Goal: Check status: Check status

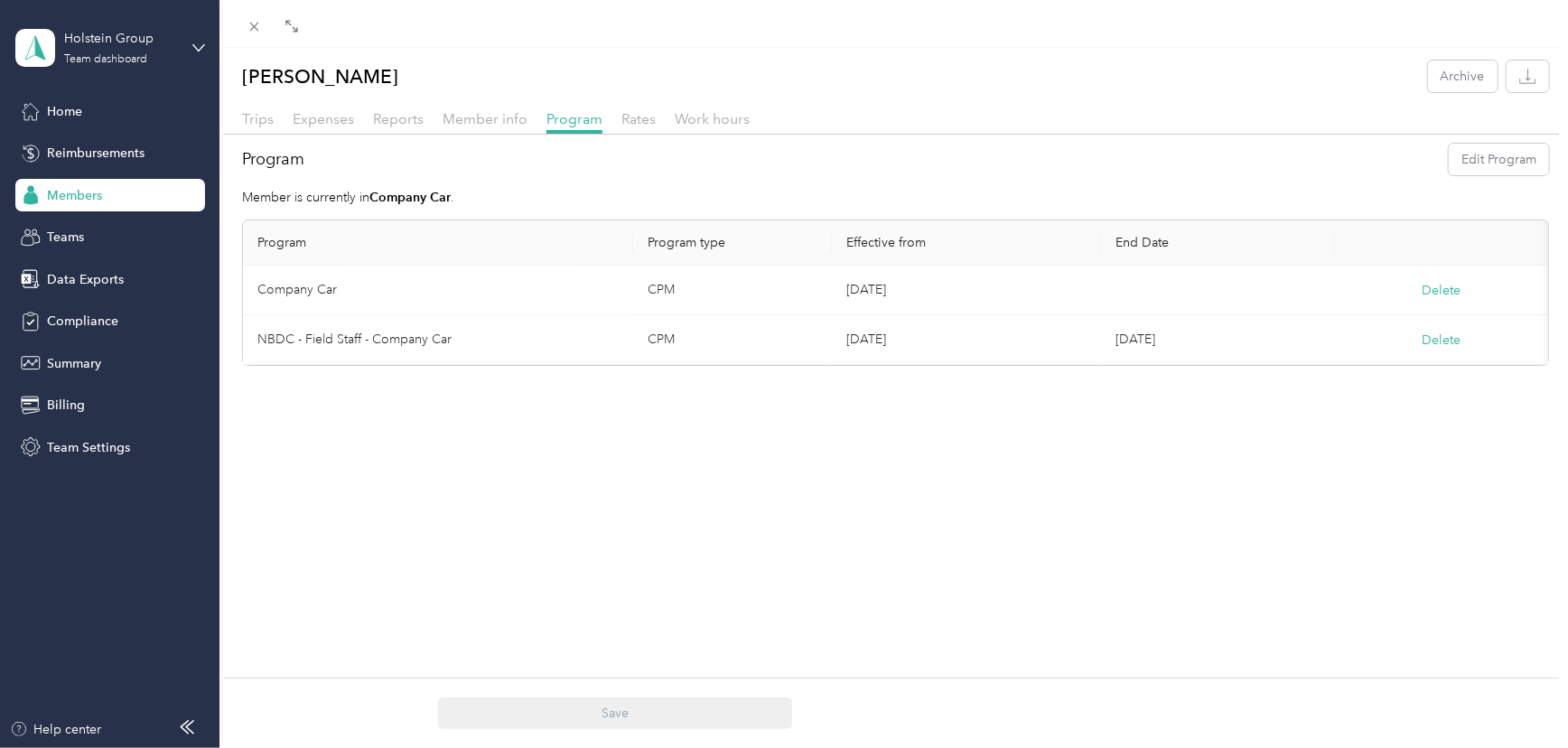
scroll to position [121, 0]
click at [864, 557] on div "[PERSON_NAME] Archive Trips Expenses Reports Member info Program Rates Work hou…" at bounding box center [895, 422] width 1345 height 748
click at [1474, 162] on button "Edit Program" at bounding box center [1499, 159] width 100 height 31
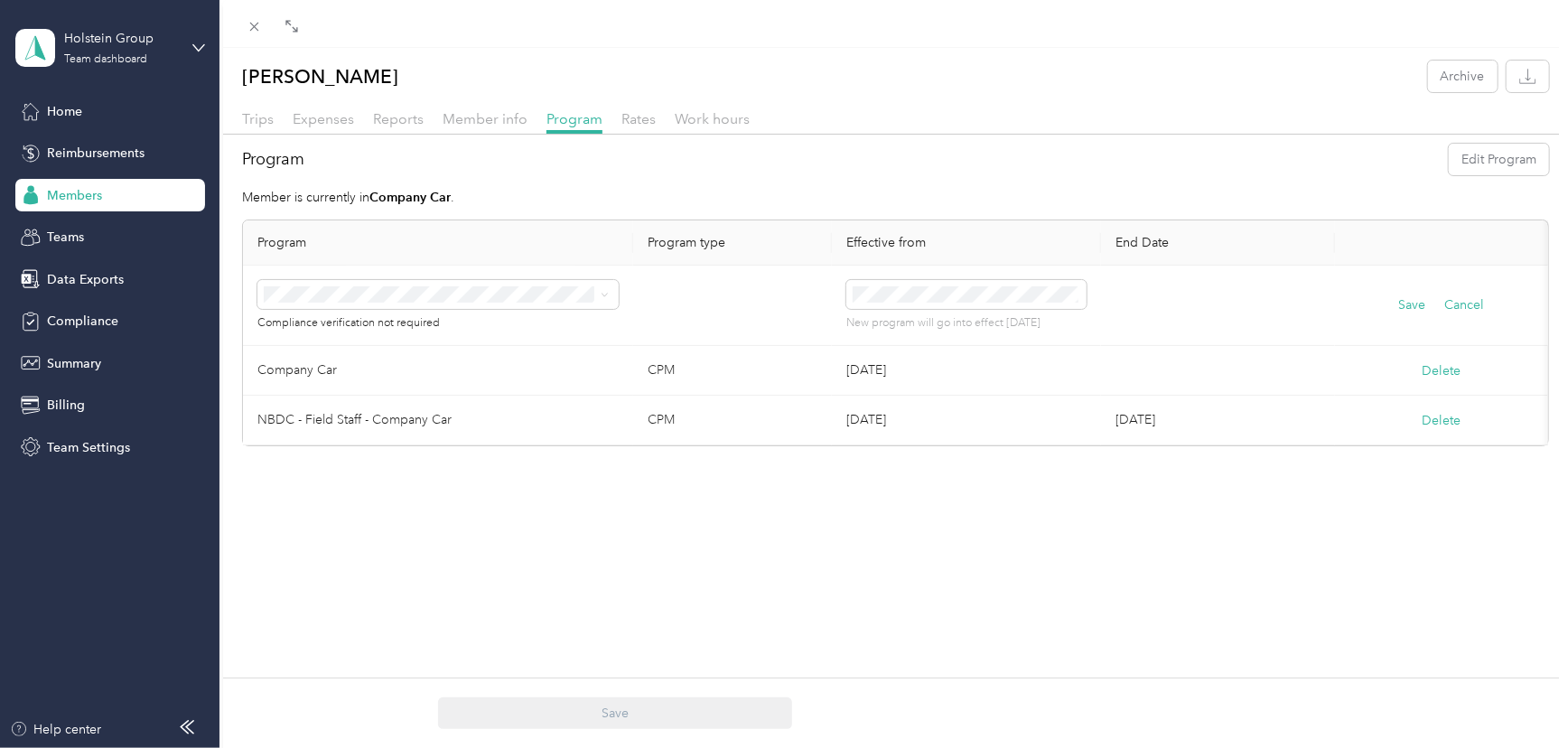
click at [365, 382] on span "Personal Car (CPM)" at bounding box center [325, 388] width 109 height 16
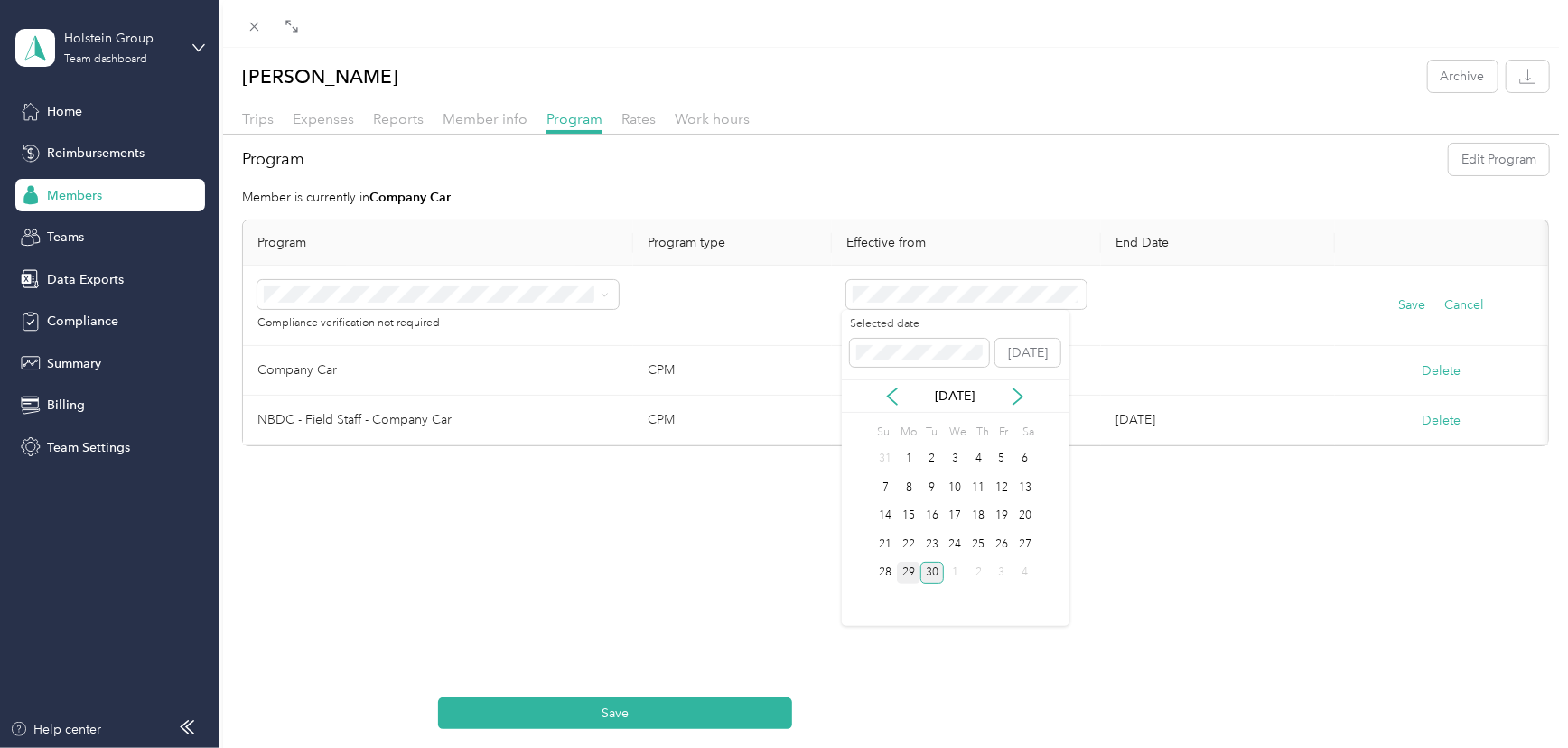
click at [910, 566] on div "29" at bounding box center [909, 573] width 24 height 23
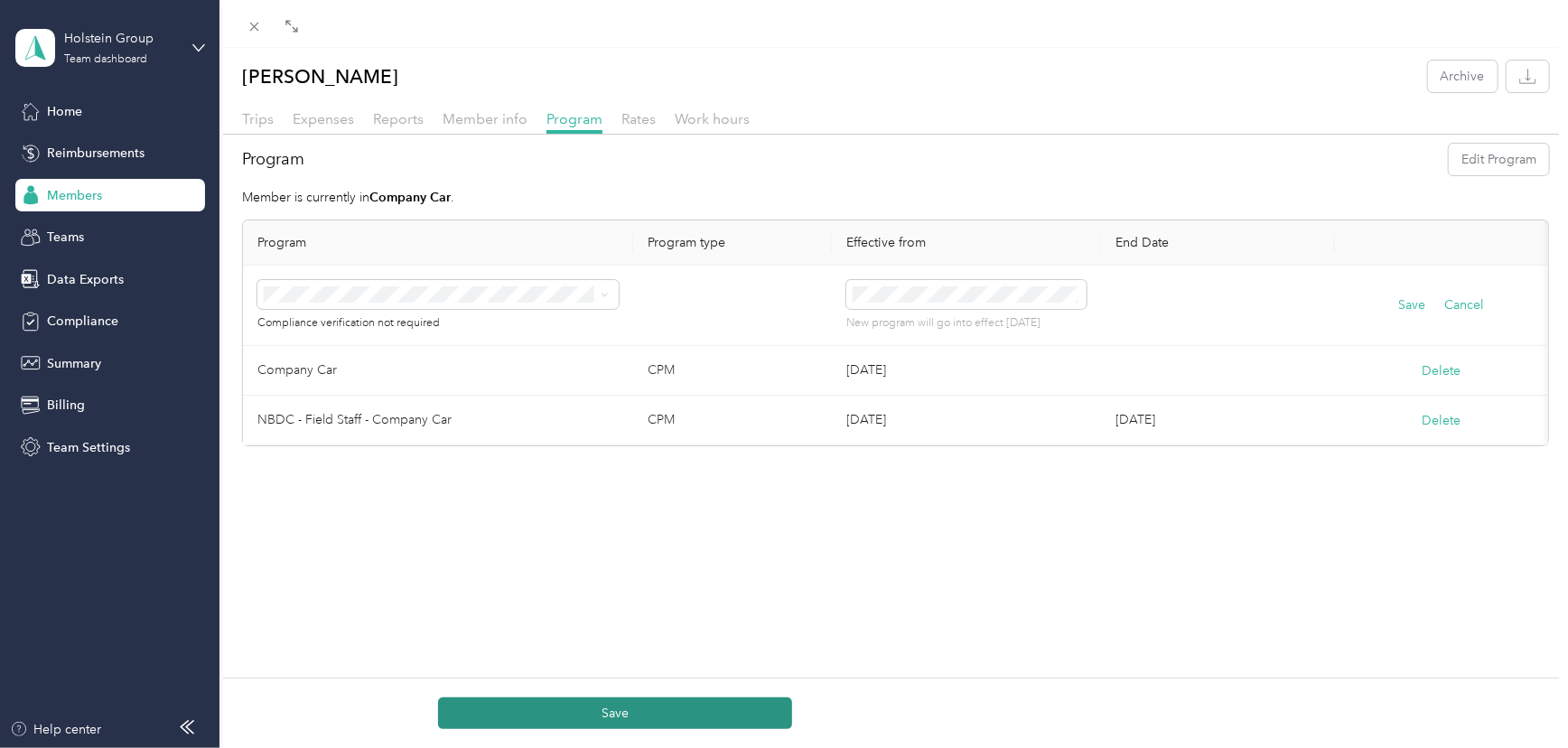
click at [684, 714] on button "Save" at bounding box center [615, 714] width 354 height 31
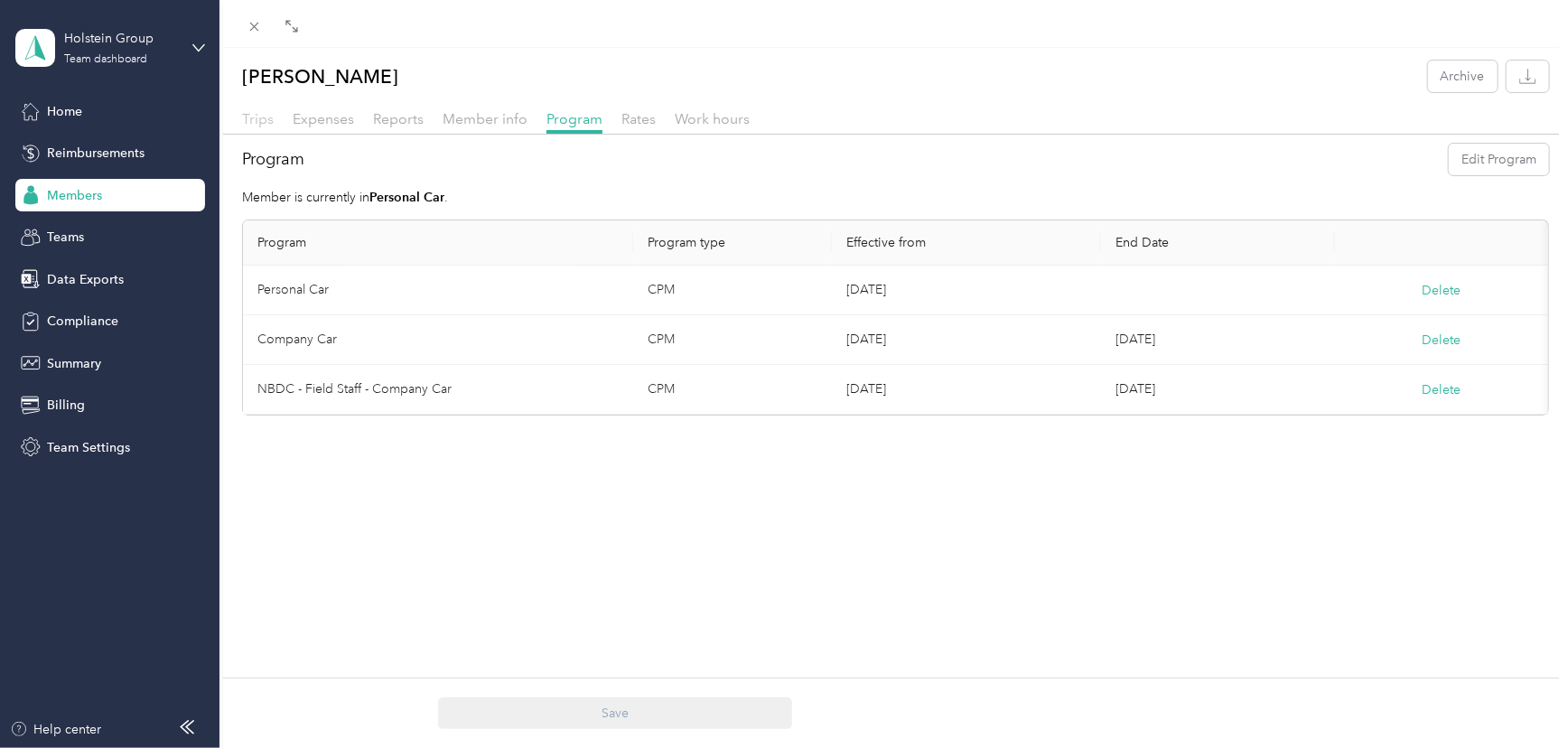
click at [242, 114] on span "Trips" at bounding box center [258, 118] width 31 height 17
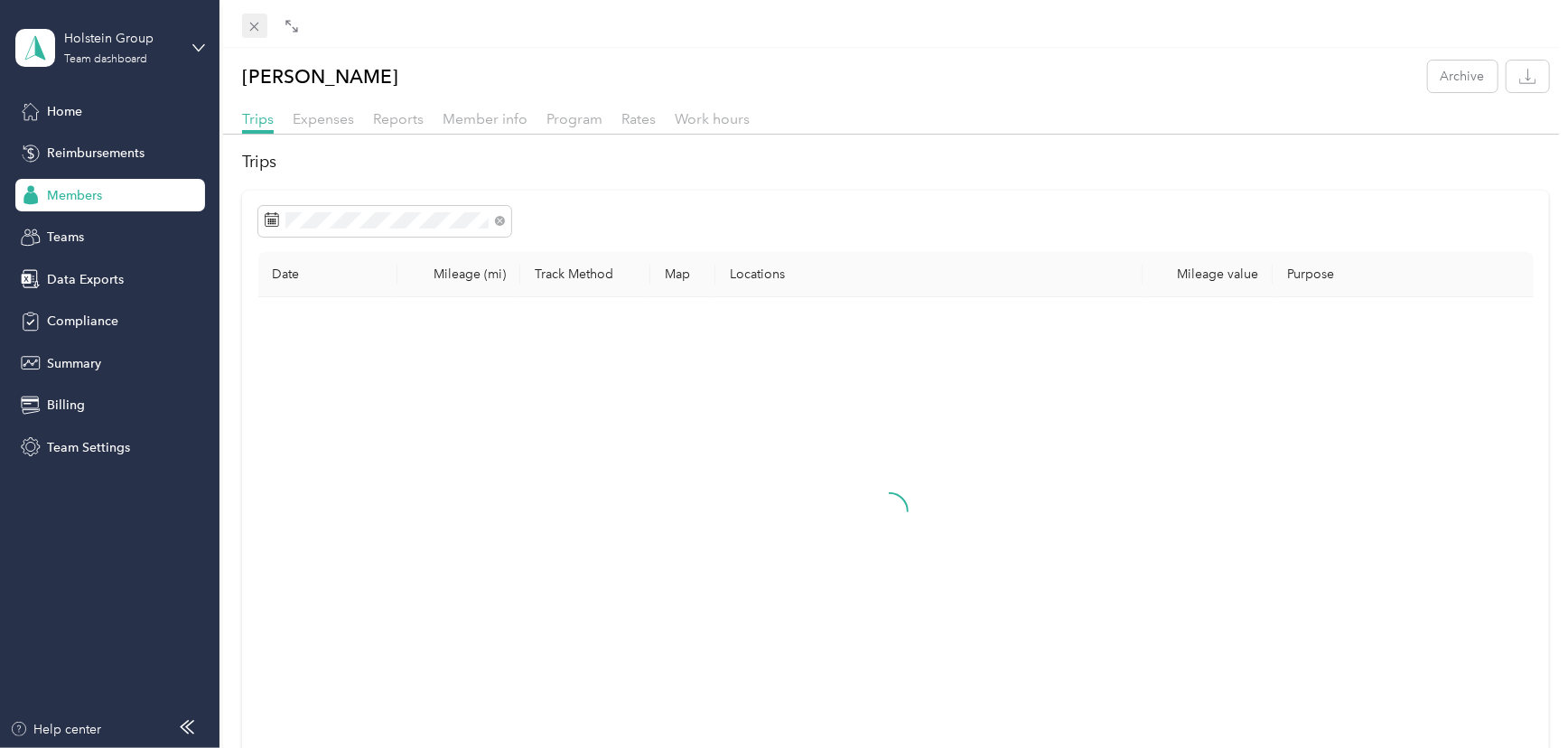
click at [254, 33] on icon at bounding box center [255, 27] width 16 height 16
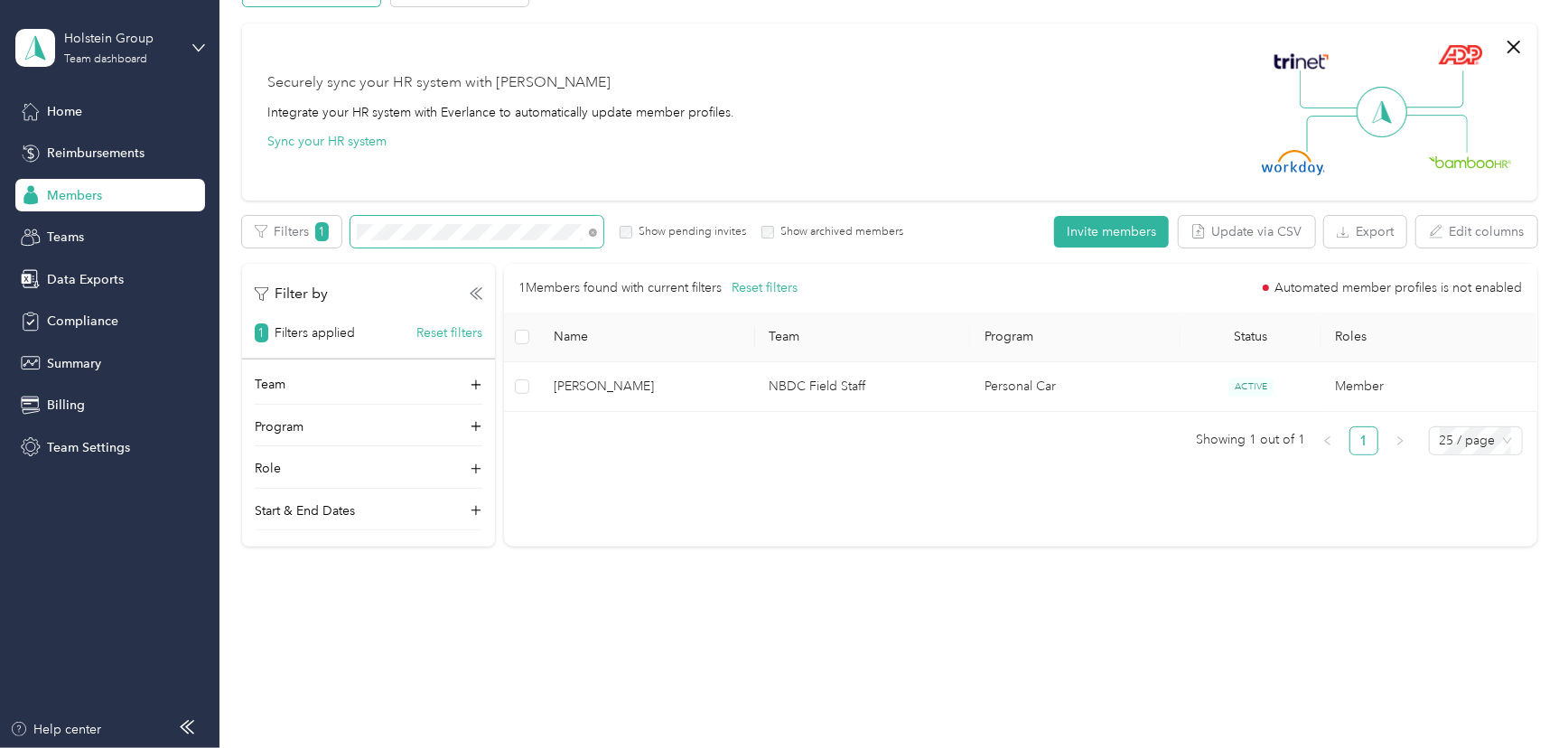
click at [211, 219] on section "Holstein Group Team dashboard Home Reimbursements Members Teams Data Exports Co…" at bounding box center [779, 374] width 1559 height 748
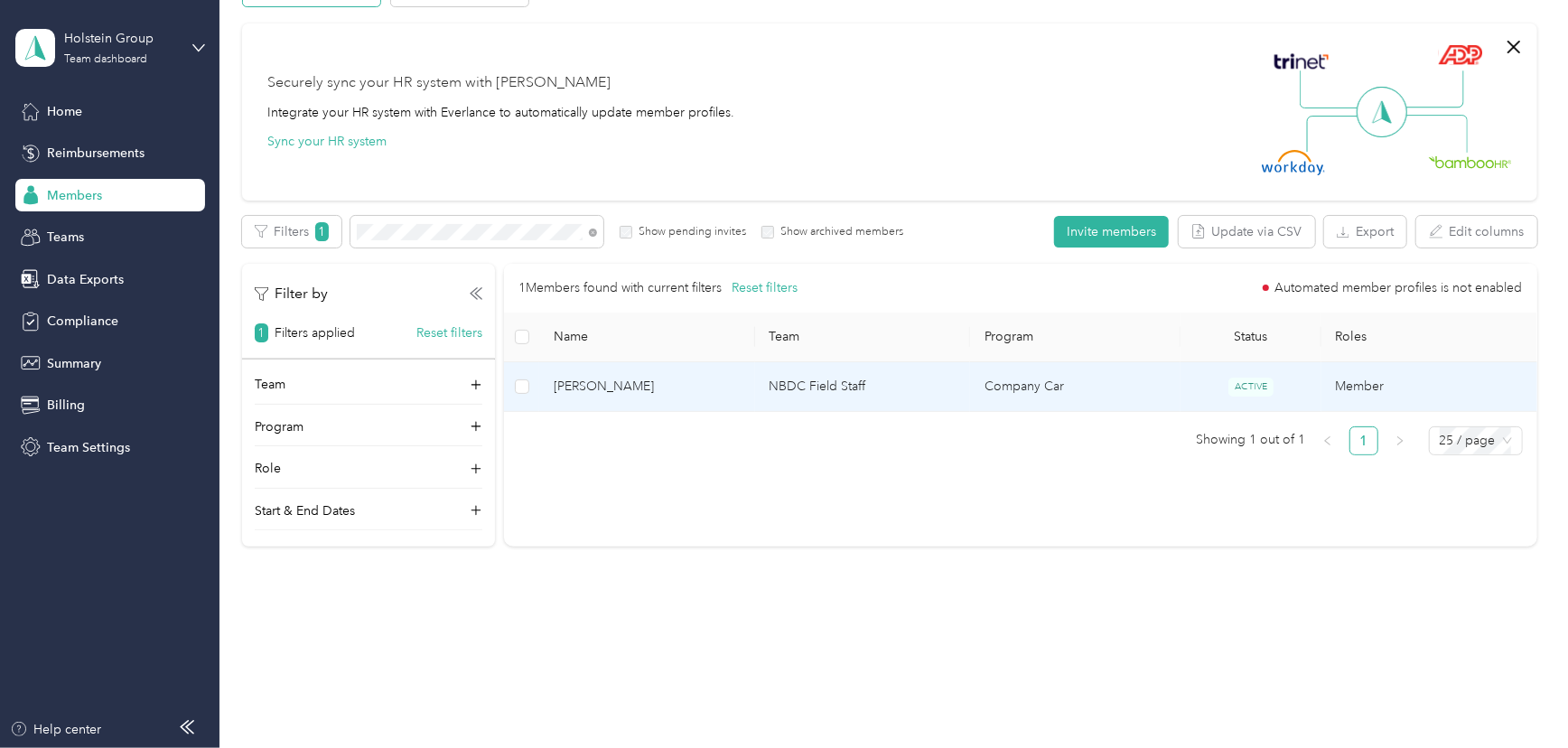
click at [632, 393] on span "[PERSON_NAME]" at bounding box center [647, 387] width 187 height 20
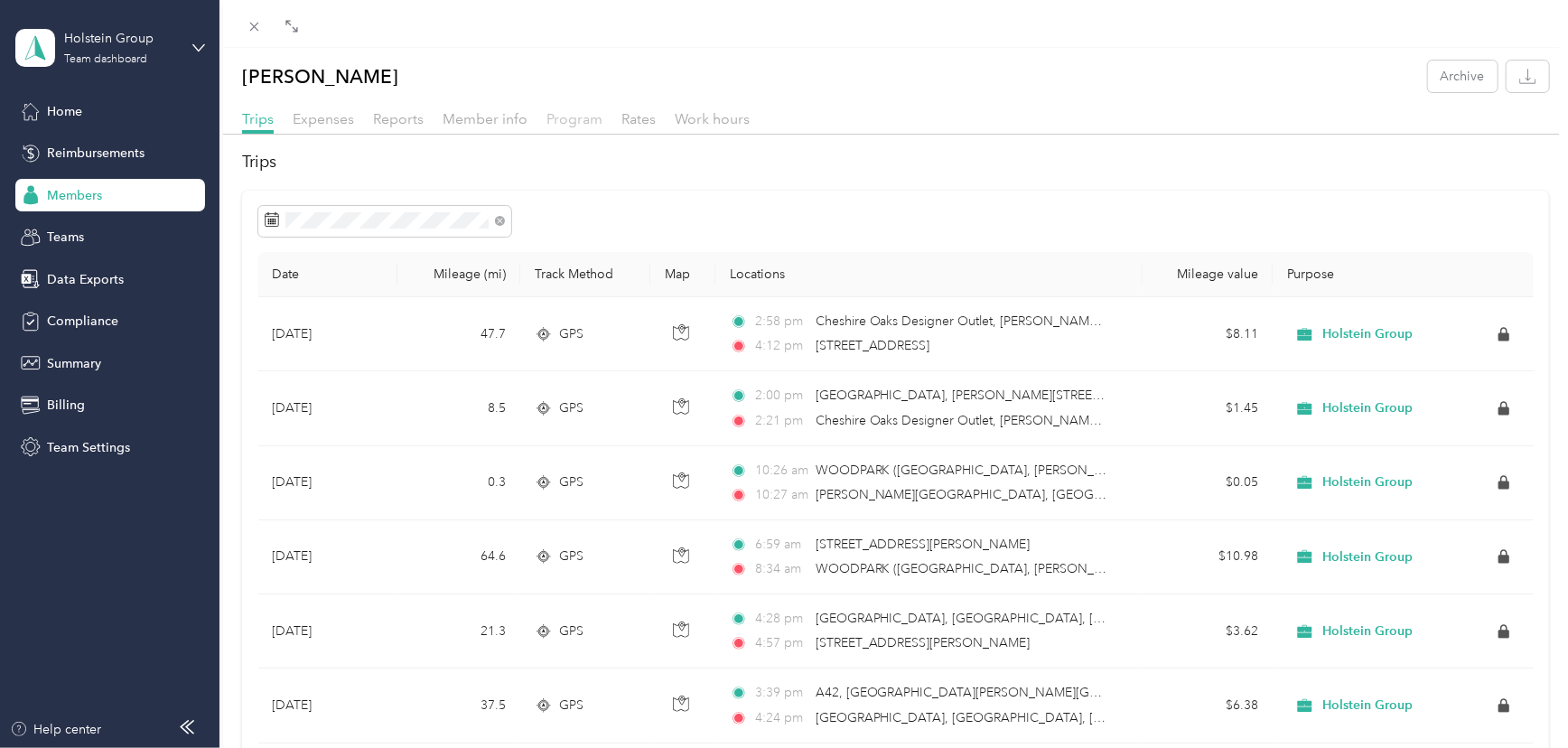
click at [561, 122] on span "Program" at bounding box center [573, 118] width 56 height 17
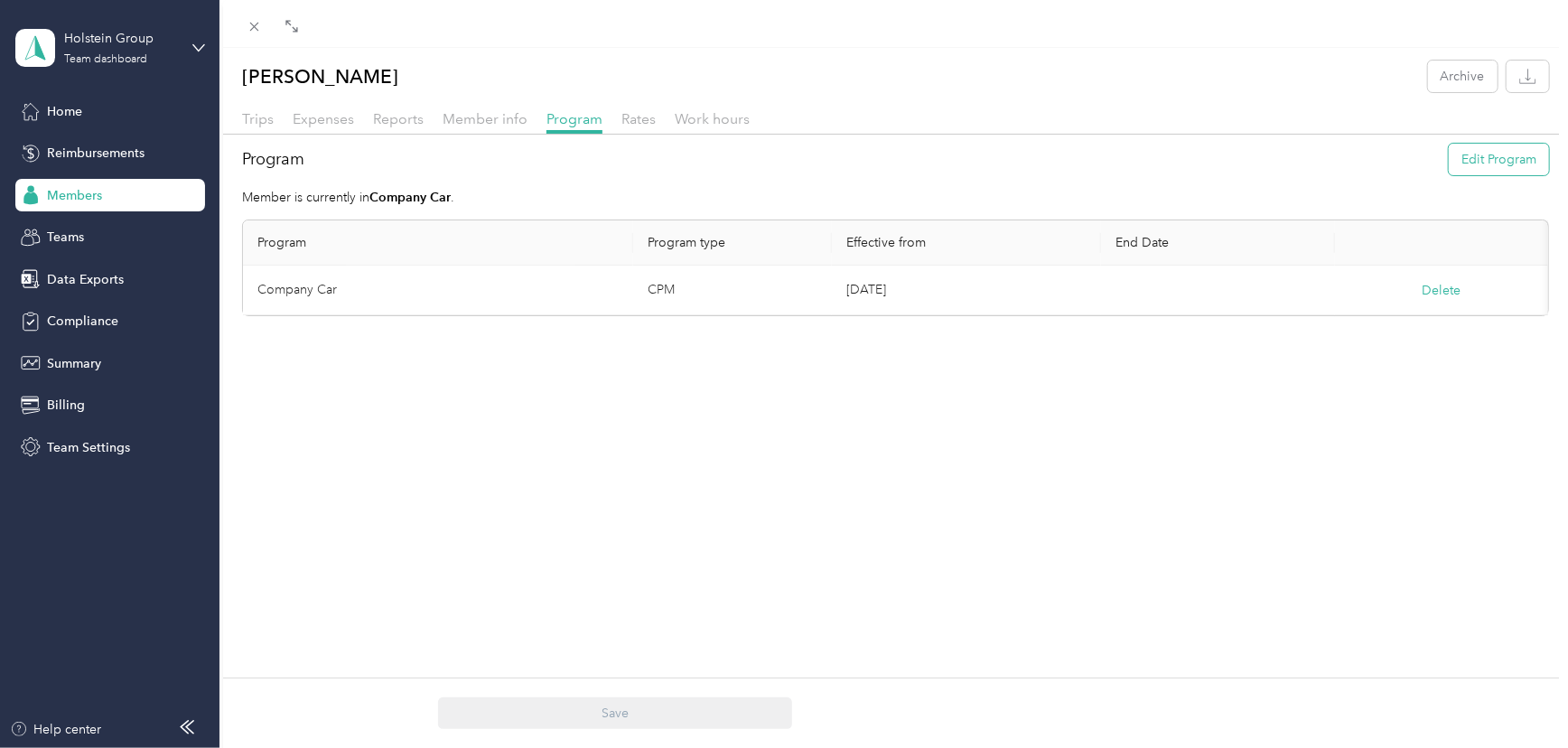
click at [1472, 153] on button "Edit Program" at bounding box center [1499, 159] width 100 height 31
click at [402, 383] on div "Personal Car (CPM)" at bounding box center [437, 389] width 332 height 19
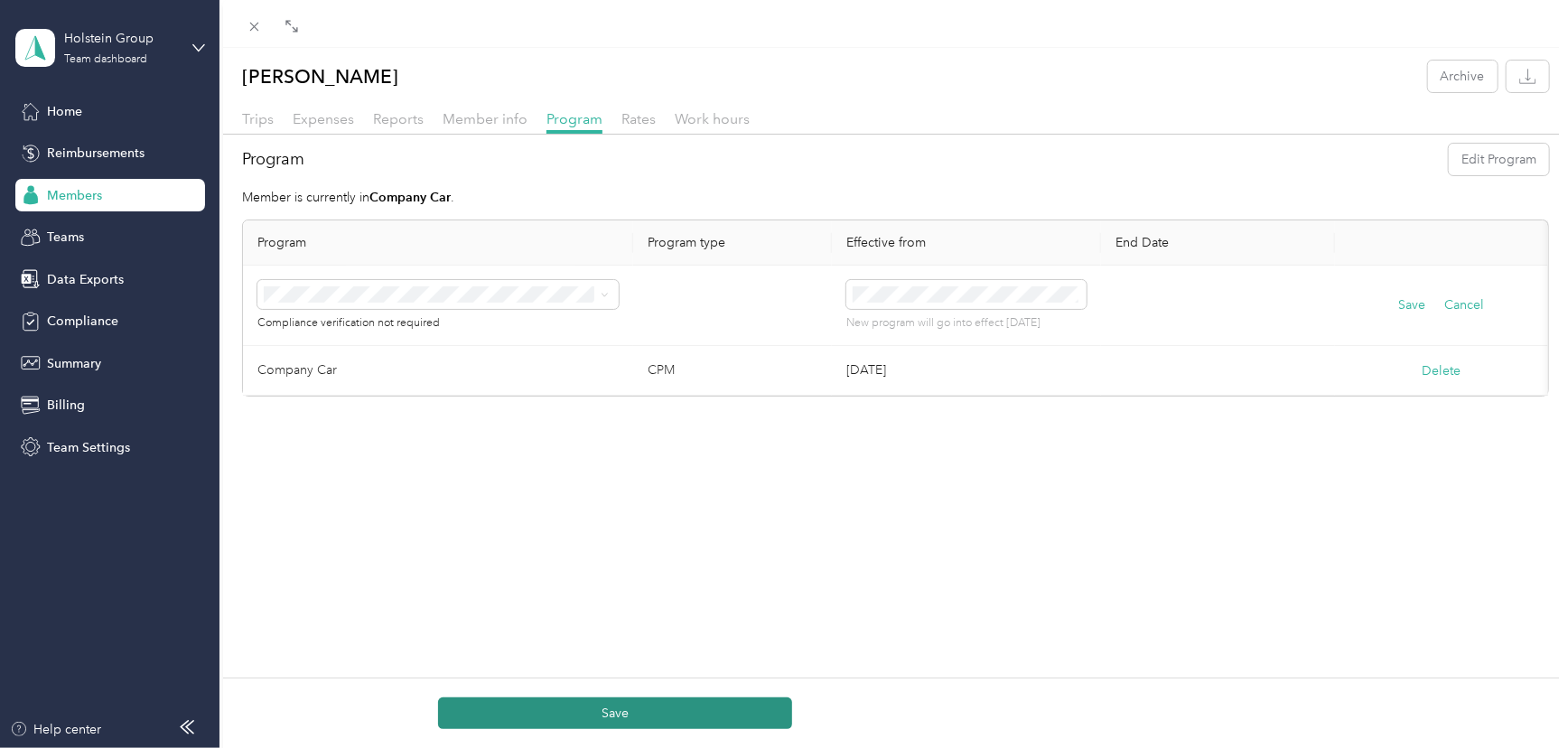
click at [668, 721] on button "Save" at bounding box center [615, 714] width 354 height 31
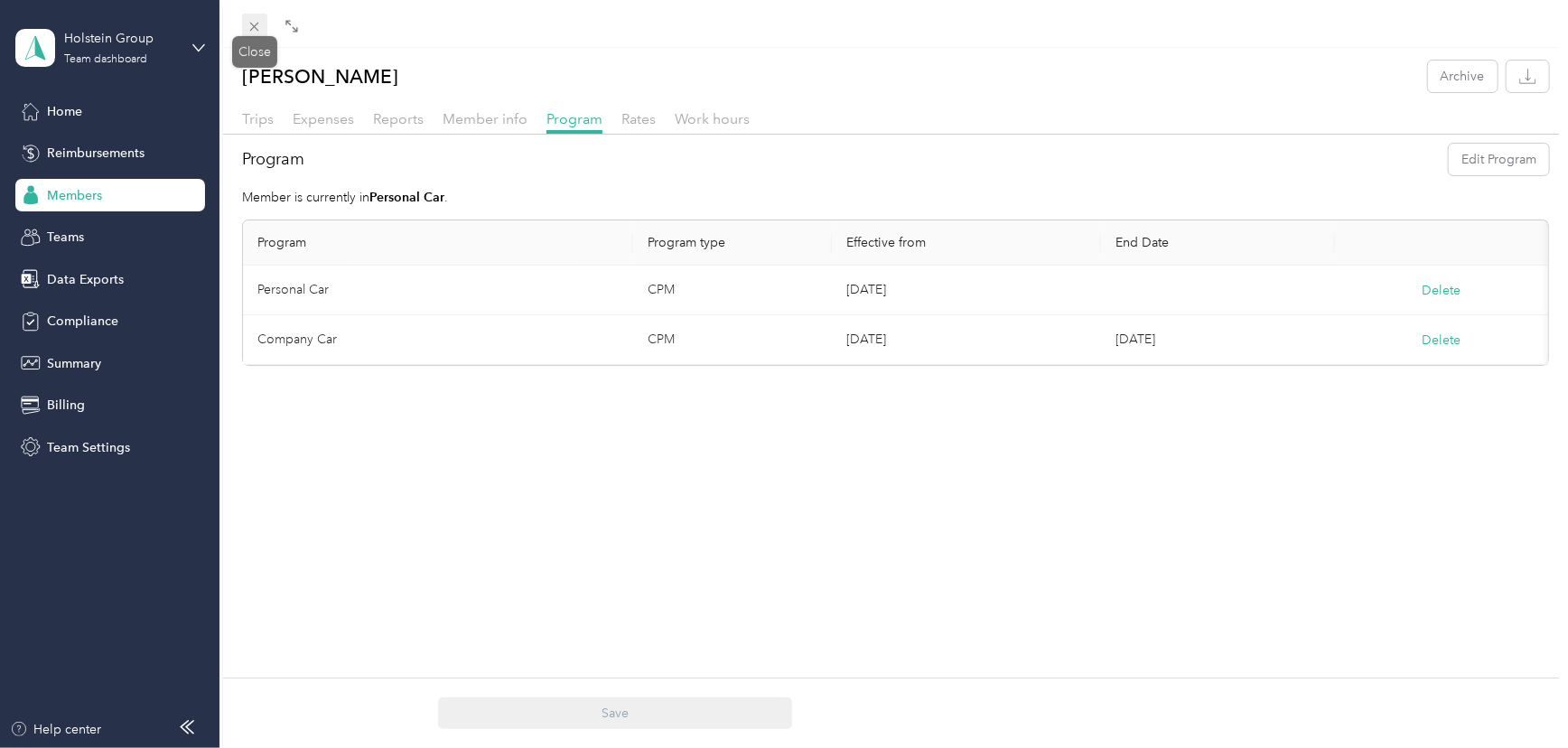
click at [258, 28] on icon at bounding box center [255, 27] width 16 height 16
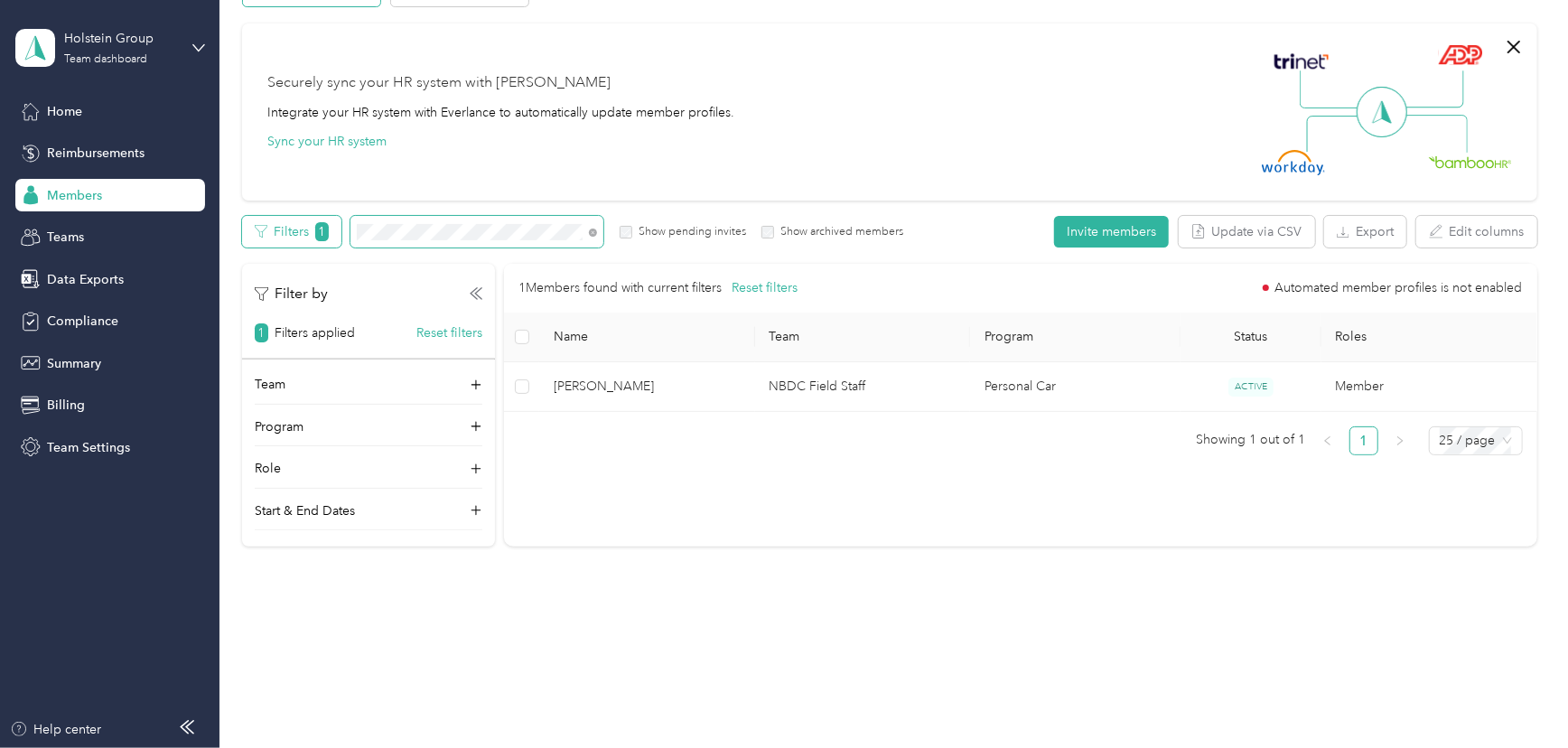
click at [280, 230] on div "Filters 1 Show pending invites Show archived members" at bounding box center [573, 231] width 661 height 31
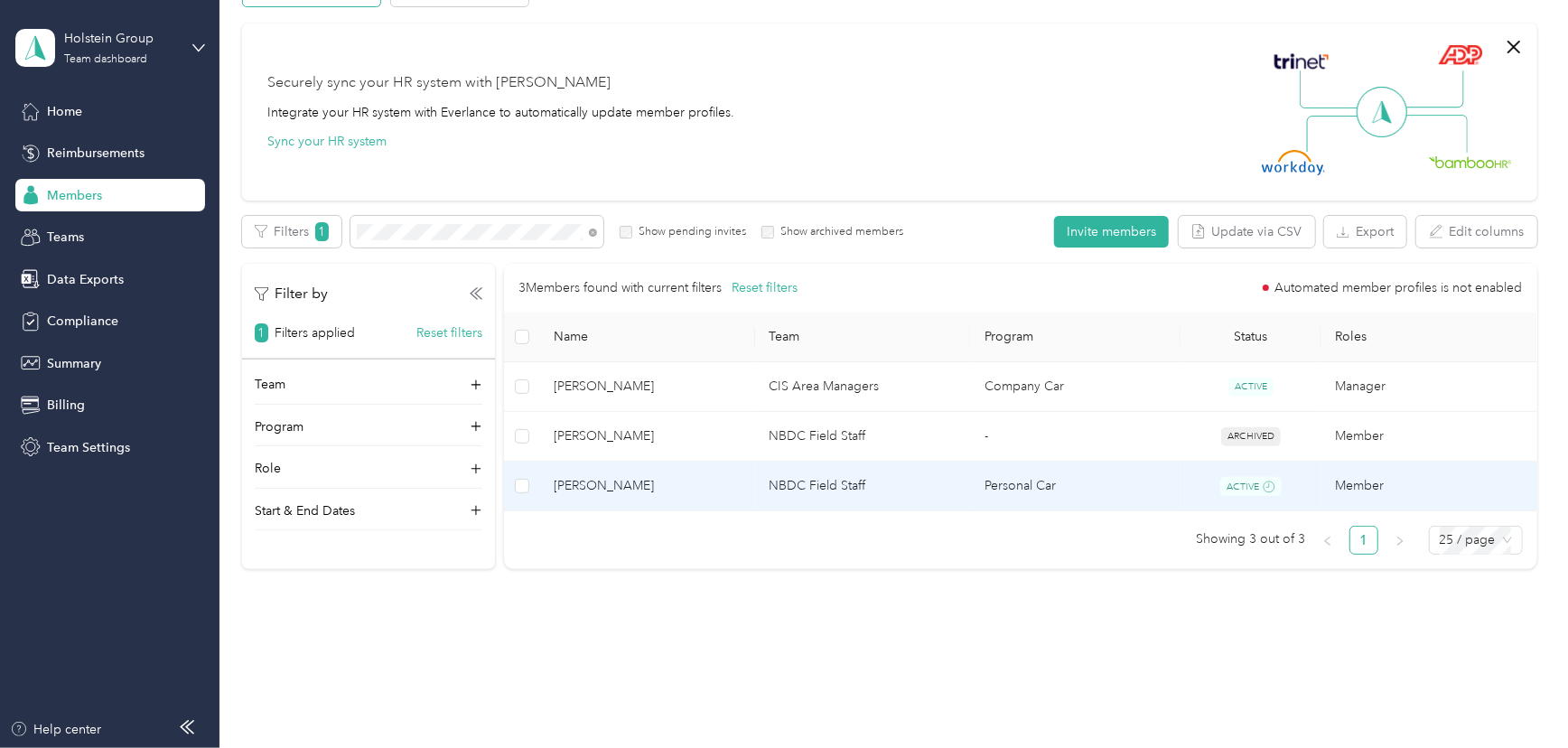
click at [798, 483] on td "NBDC Field Staff" at bounding box center [863, 486] width 215 height 50
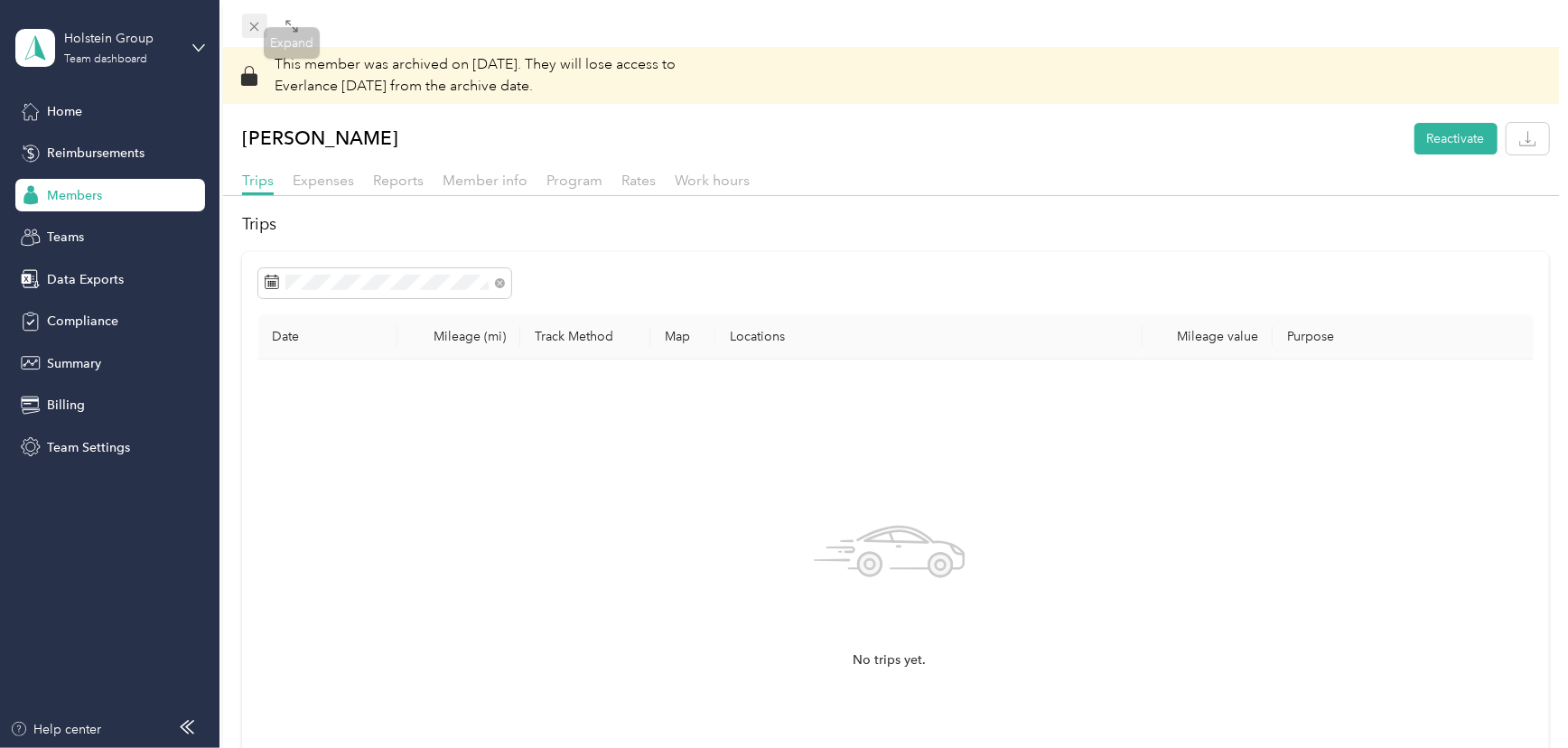
click at [247, 23] on icon at bounding box center [255, 27] width 16 height 16
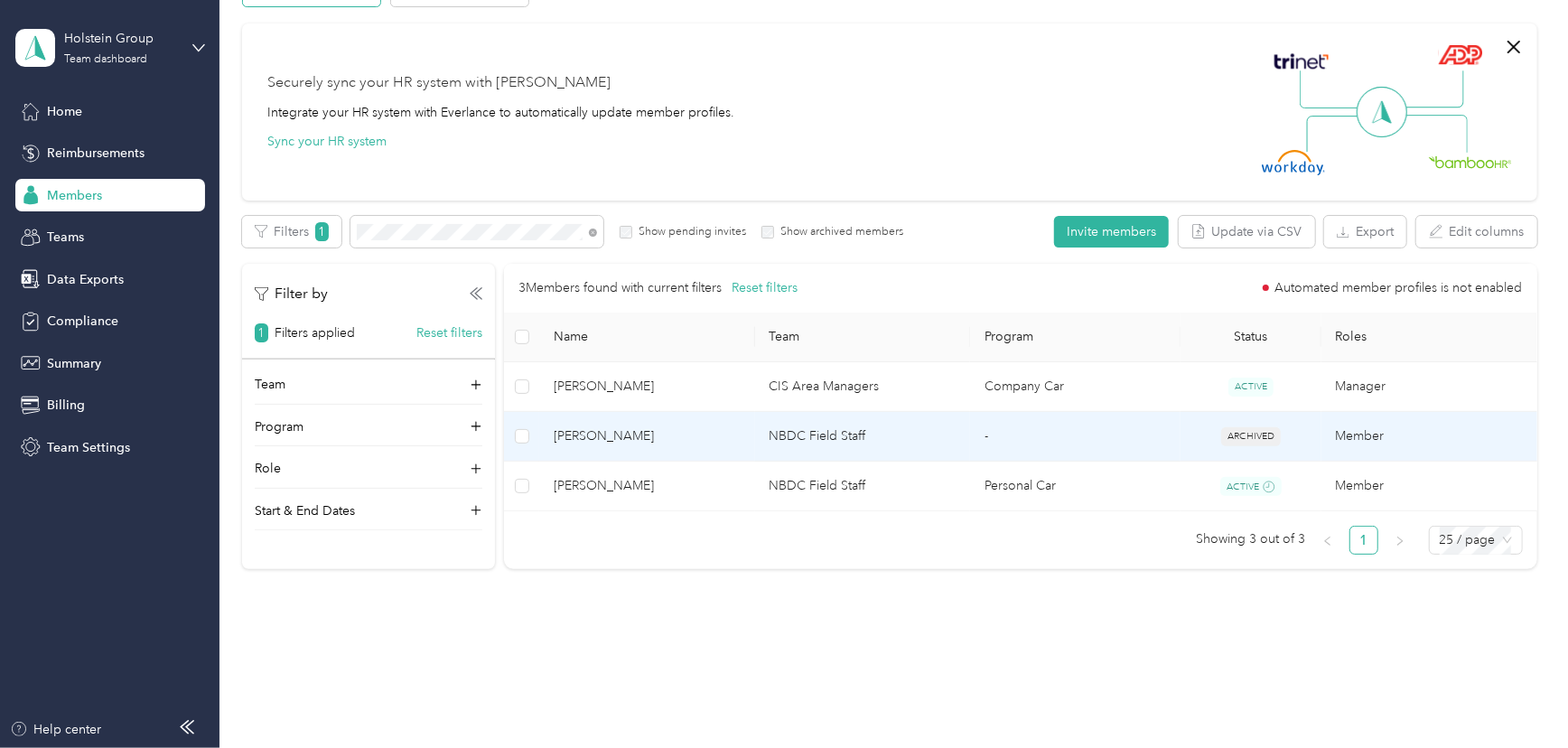
click at [872, 439] on td "NBDC Field Staff" at bounding box center [863, 437] width 215 height 49
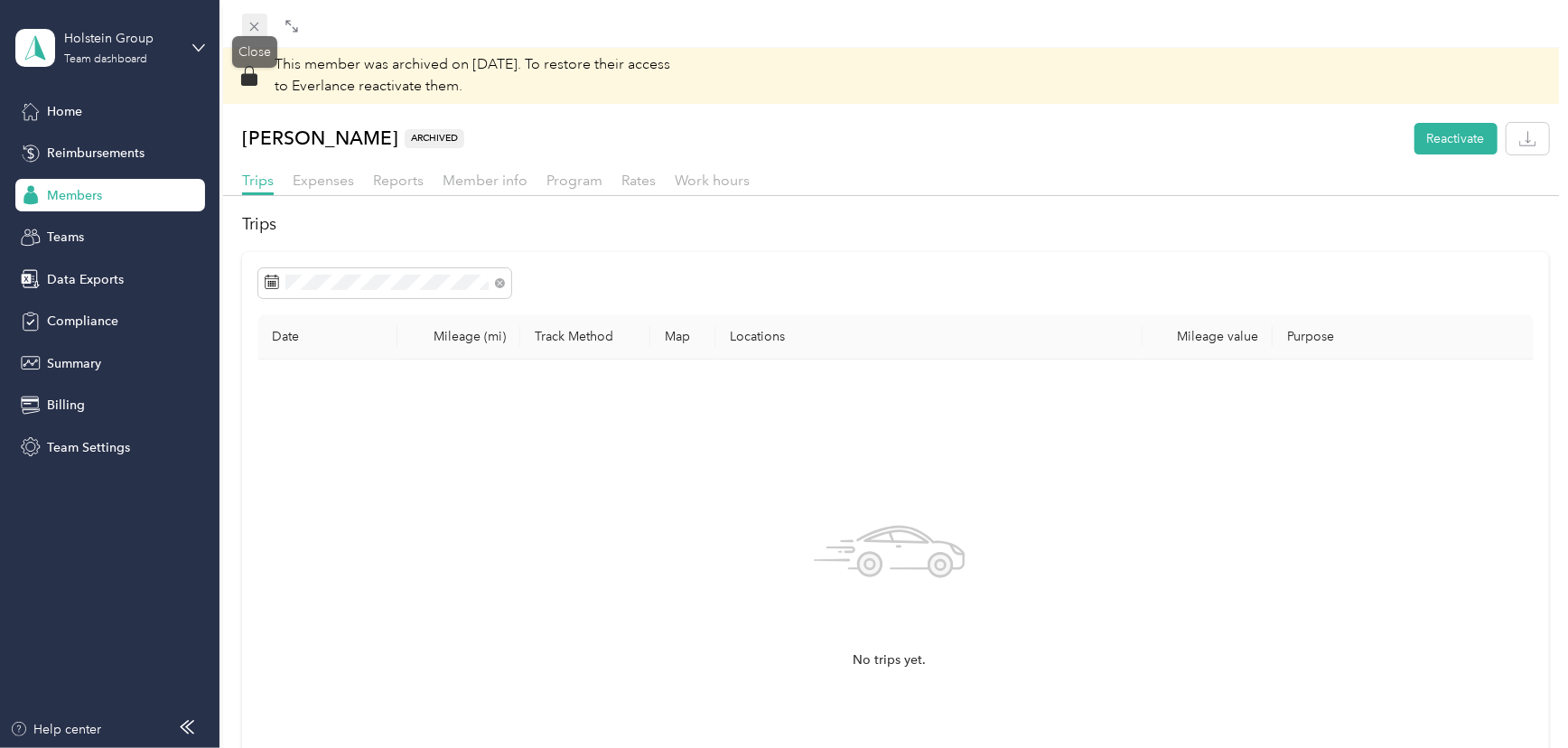
click at [257, 27] on icon at bounding box center [255, 27] width 16 height 16
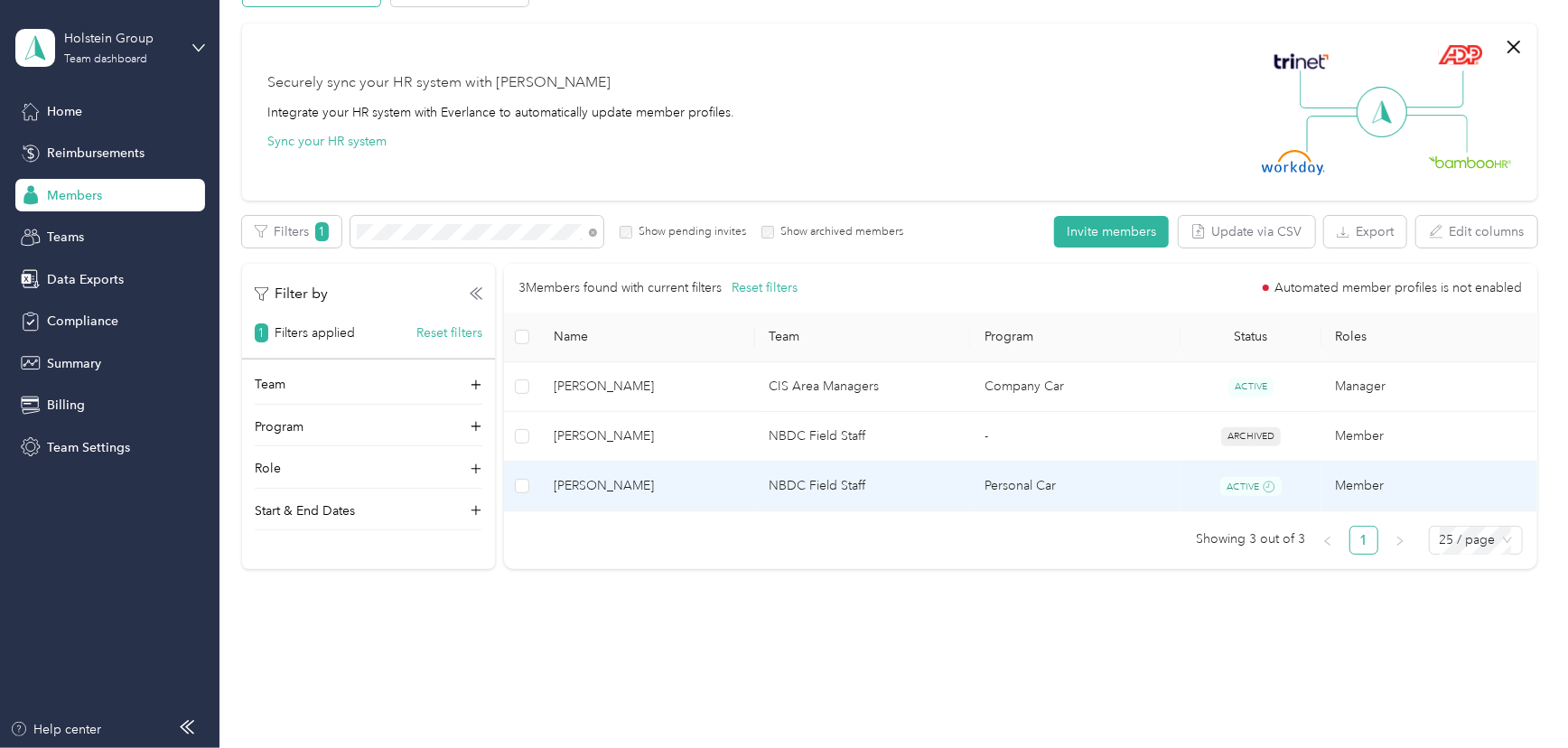
click at [898, 480] on td "NBDC Field Staff" at bounding box center [863, 486] width 215 height 50
